Goal: Task Accomplishment & Management: Use online tool/utility

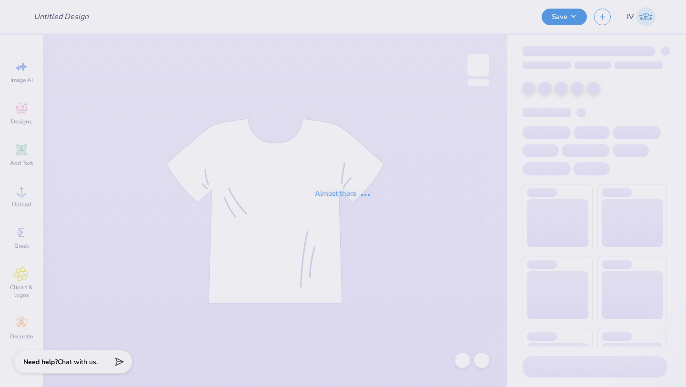
type input "Genevieve Wills : Washington & Jefferson College"
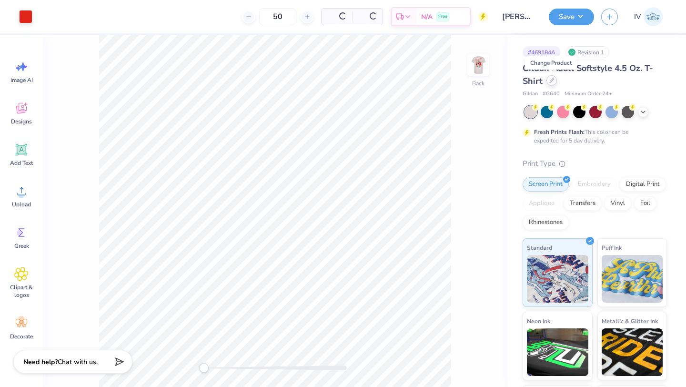
click at [549, 79] on icon at bounding box center [551, 80] width 5 height 5
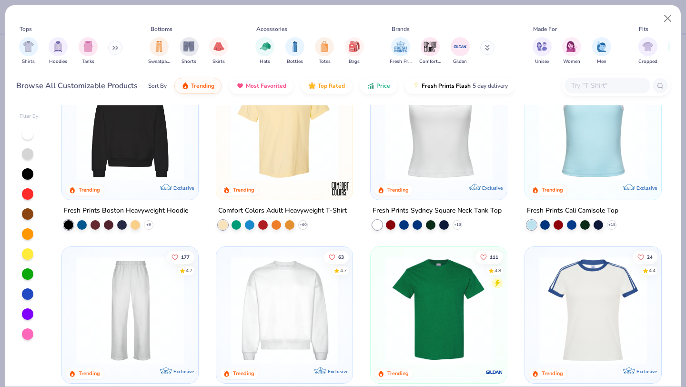
scroll to position [292, 0]
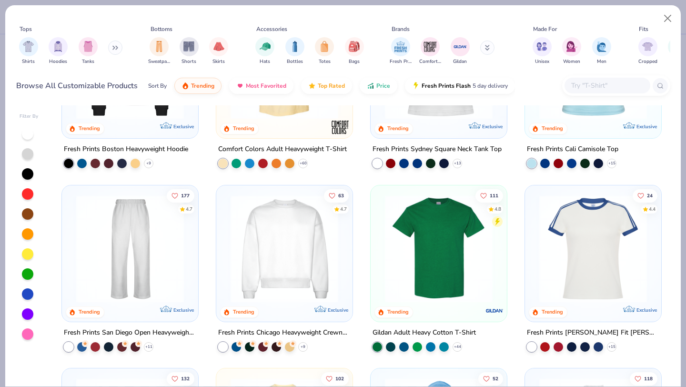
click at [441, 259] on img at bounding box center [438, 248] width 117 height 108
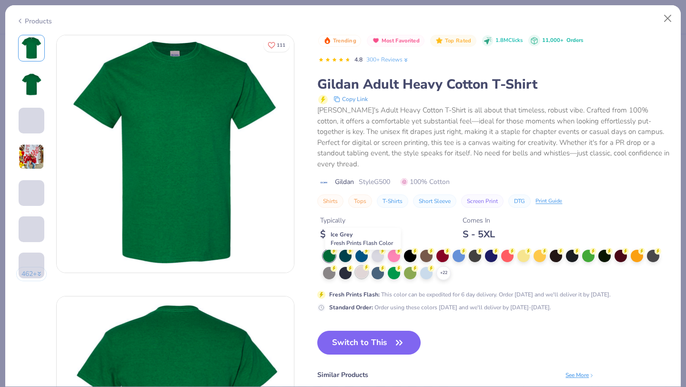
click at [359, 266] on div at bounding box center [361, 272] width 12 height 12
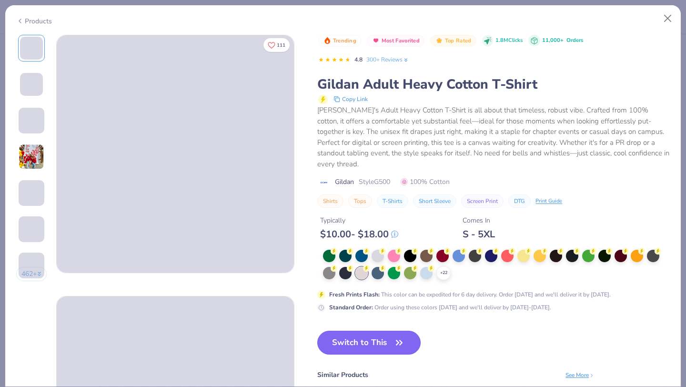
click at [351, 330] on button "Switch to This" at bounding box center [368, 342] width 103 height 24
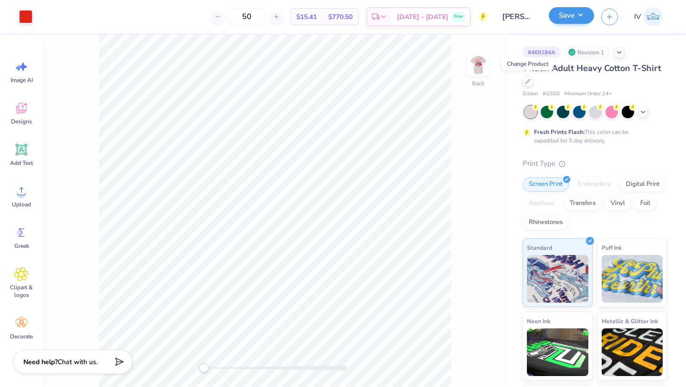
click at [578, 13] on button "Save" at bounding box center [570, 15] width 45 height 17
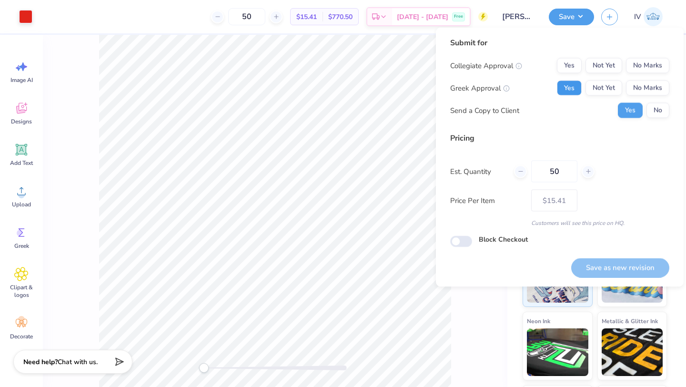
click at [573, 83] on button "Yes" at bounding box center [569, 87] width 25 height 15
click at [640, 71] on button "No Marks" at bounding box center [647, 65] width 43 height 15
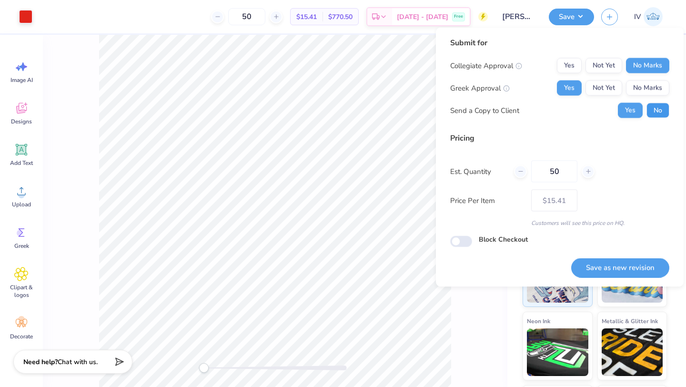
click at [651, 111] on button "No" at bounding box center [657, 110] width 23 height 15
click at [566, 171] on input "50" at bounding box center [554, 171] width 46 height 22
type input "5"
type input "0"
type input "075"
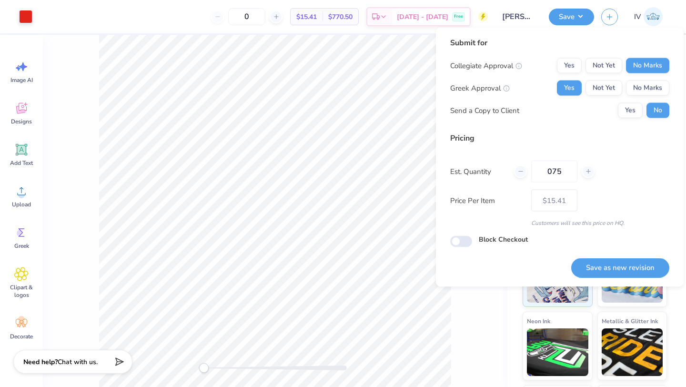
type input "75"
type input "– –"
type input "075"
click at [629, 193] on div "Price Per Item – –" at bounding box center [559, 200] width 219 height 22
click at [602, 263] on button "Save as new revision" at bounding box center [620, 268] width 98 height 20
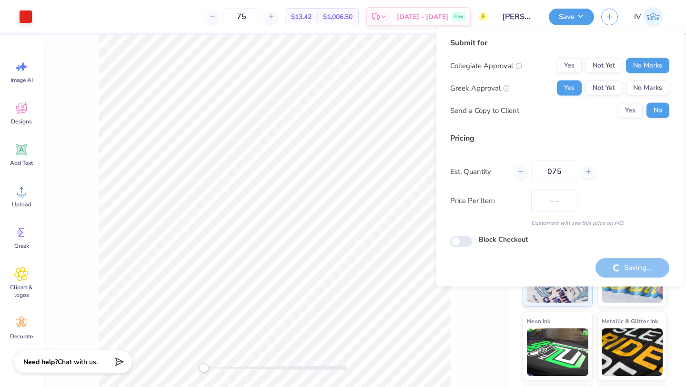
type input "$13.42"
click at [392, 10] on div "Est. Delivery" at bounding box center [379, 18] width 25 height 17
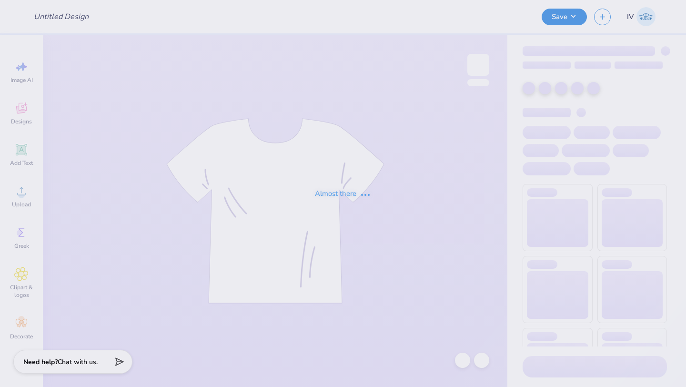
type input "Air Force ROTC T-shirts!"
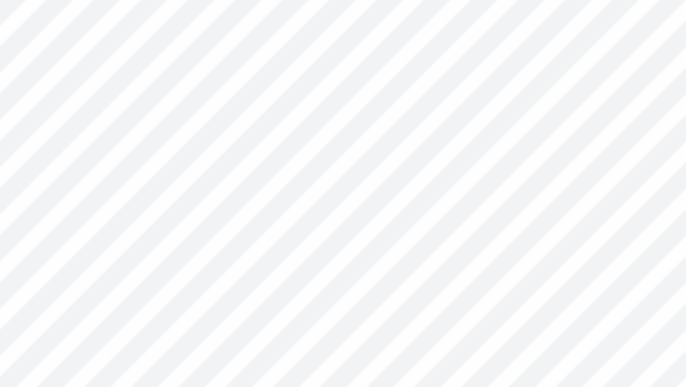
type textarea "x"
type input "6.20"
type input "4.15"
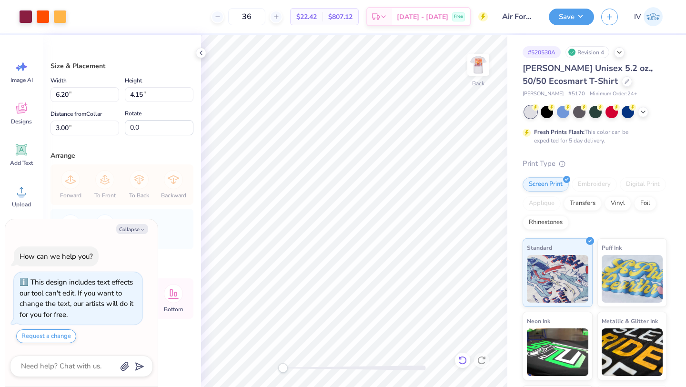
click at [460, 358] on icon at bounding box center [460, 358] width 2 height 2
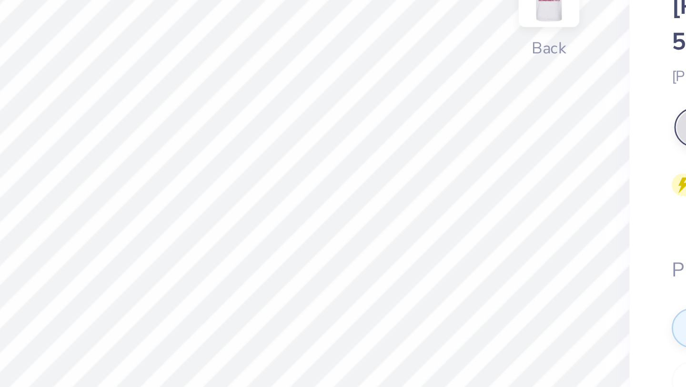
type textarea "x"
type input "3.80"
type input "2.54"
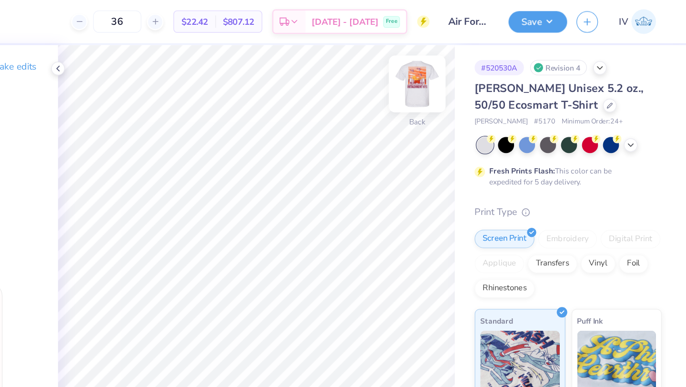
click at [475, 67] on img at bounding box center [478, 65] width 38 height 38
type textarea "x"
type input "11.55"
type input "12.31"
type input "4.01"
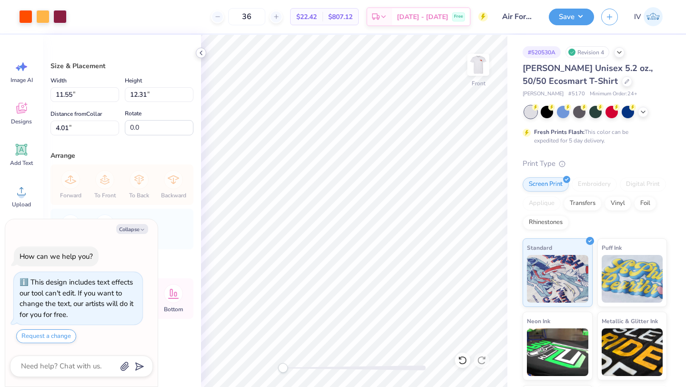
click at [203, 53] on icon at bounding box center [201, 53] width 8 height 8
click at [128, 224] on button "Collapse" at bounding box center [132, 229] width 32 height 10
type textarea "x"
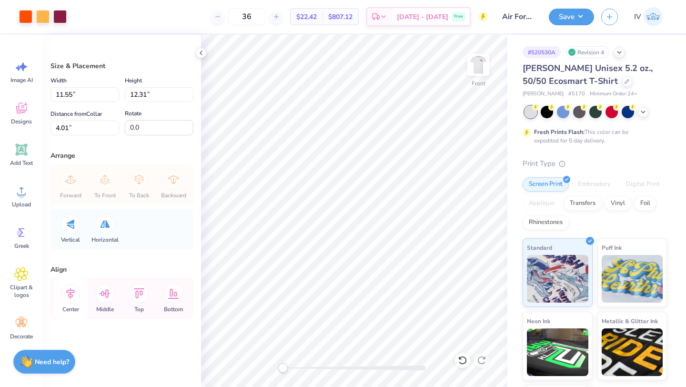
click at [69, 290] on icon at bounding box center [70, 293] width 9 height 11
click at [107, 291] on icon at bounding box center [104, 293] width 19 height 19
click at [461, 358] on icon at bounding box center [460, 358] width 2 height 2
type input "11.84"
type input "12.62"
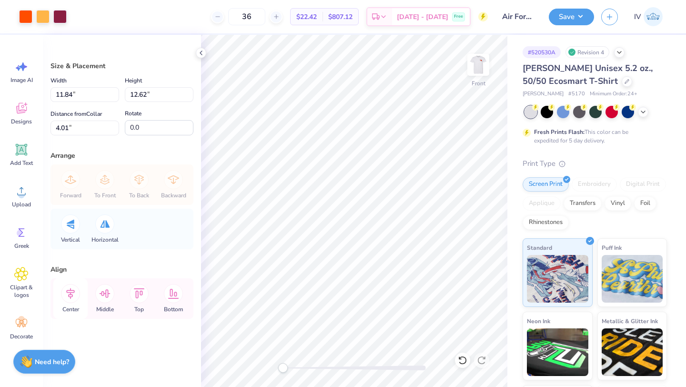
click at [69, 297] on icon at bounding box center [70, 293] width 9 height 11
click at [347, 295] on li "Ungroup" at bounding box center [351, 295] width 75 height 19
